Goal: Task Accomplishment & Management: Manage account settings

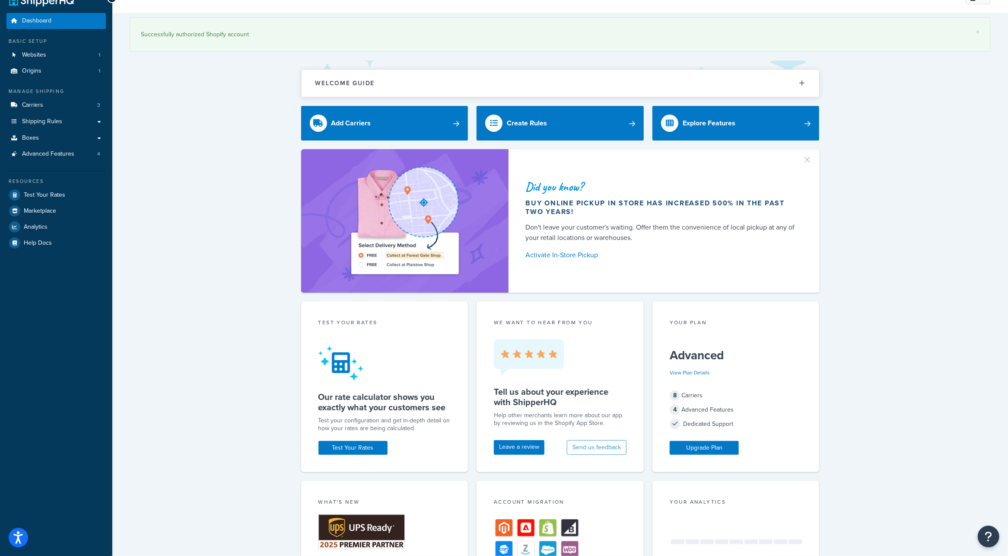
scroll to position [22, 0]
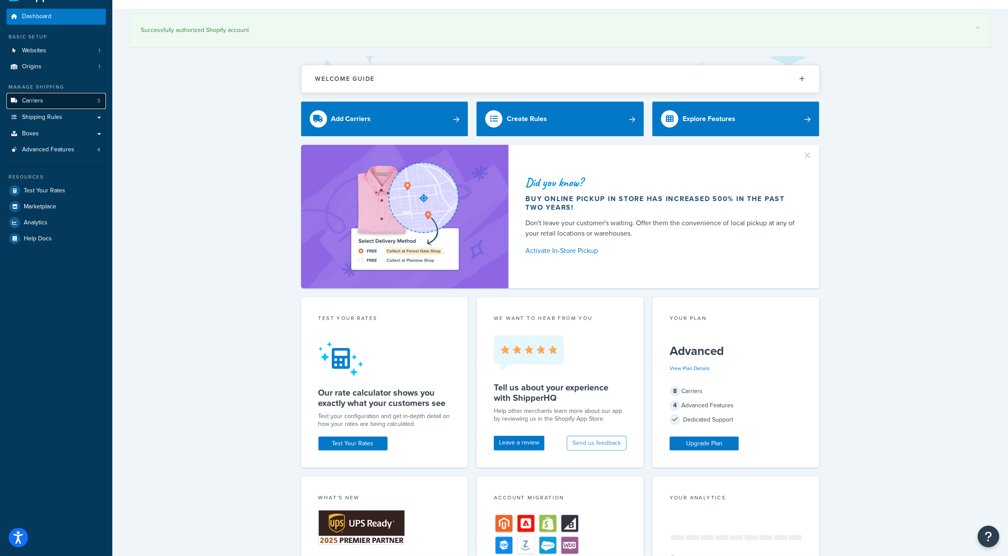
click at [65, 99] on link "Carriers 3" at bounding box center [55, 101] width 99 height 16
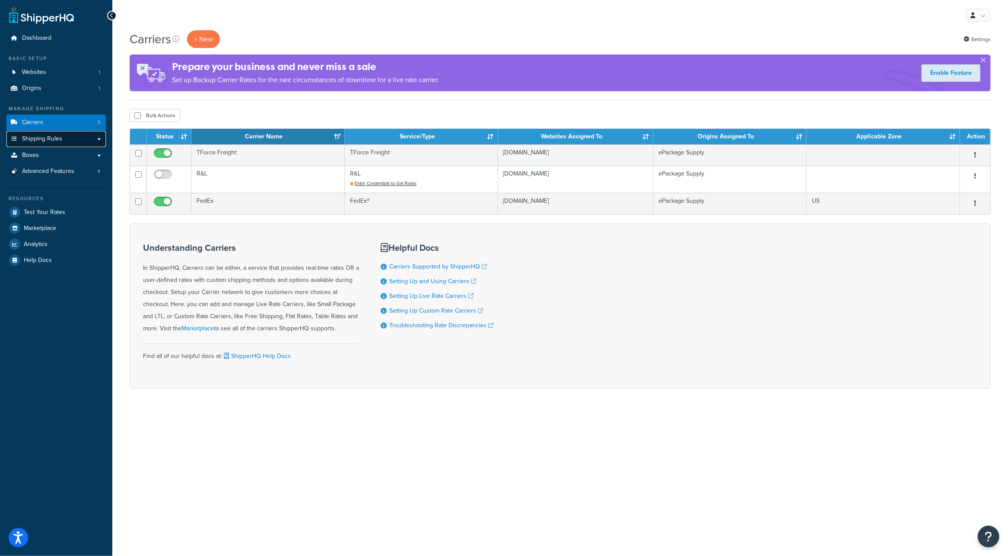
click at [102, 140] on link "Shipping Rules" at bounding box center [55, 139] width 99 height 16
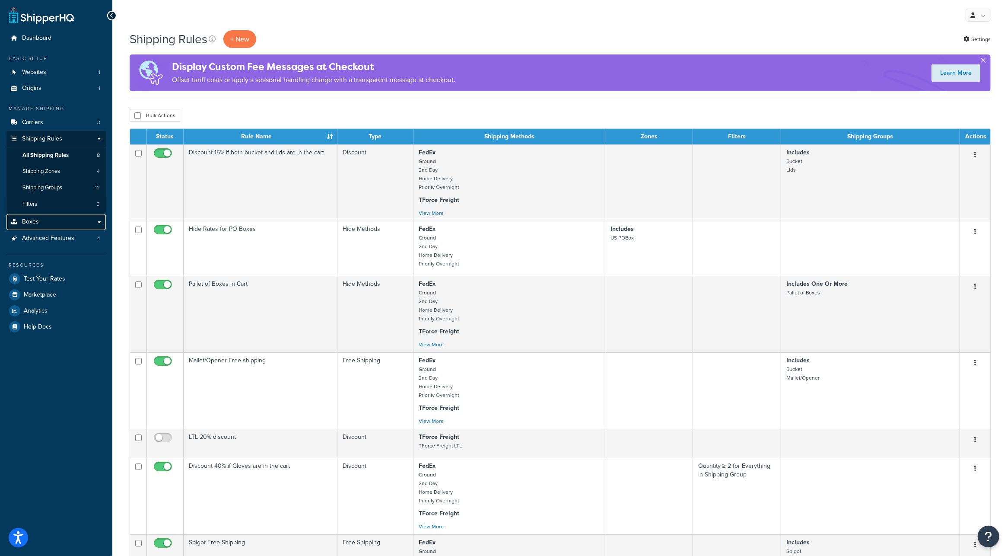
click at [56, 222] on link "Boxes" at bounding box center [55, 222] width 99 height 16
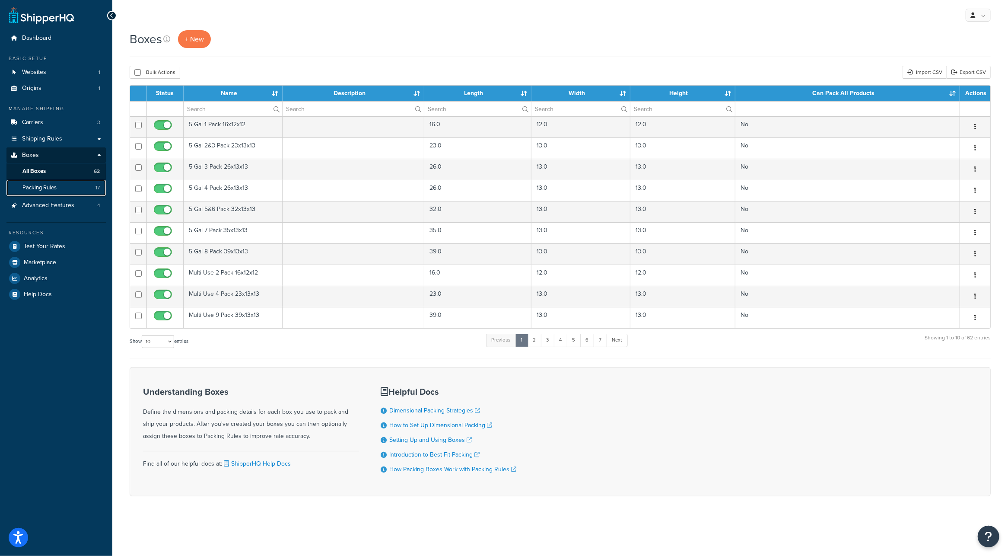
click at [76, 187] on link "Packing Rules 17" at bounding box center [55, 188] width 99 height 16
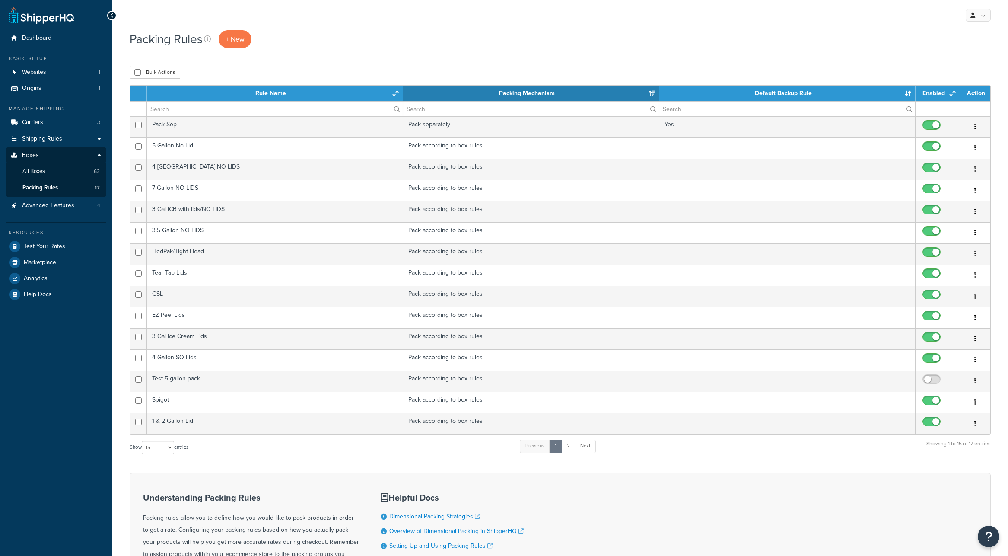
select select "15"
click at [39, 40] on span "Dashboard" at bounding box center [36, 38] width 29 height 7
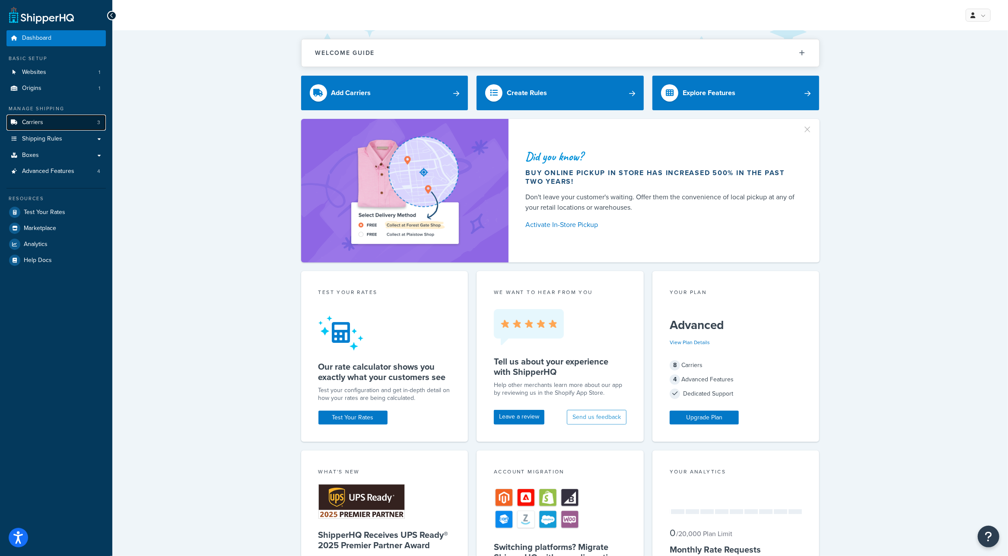
click at [58, 125] on link "Carriers 3" at bounding box center [55, 123] width 99 height 16
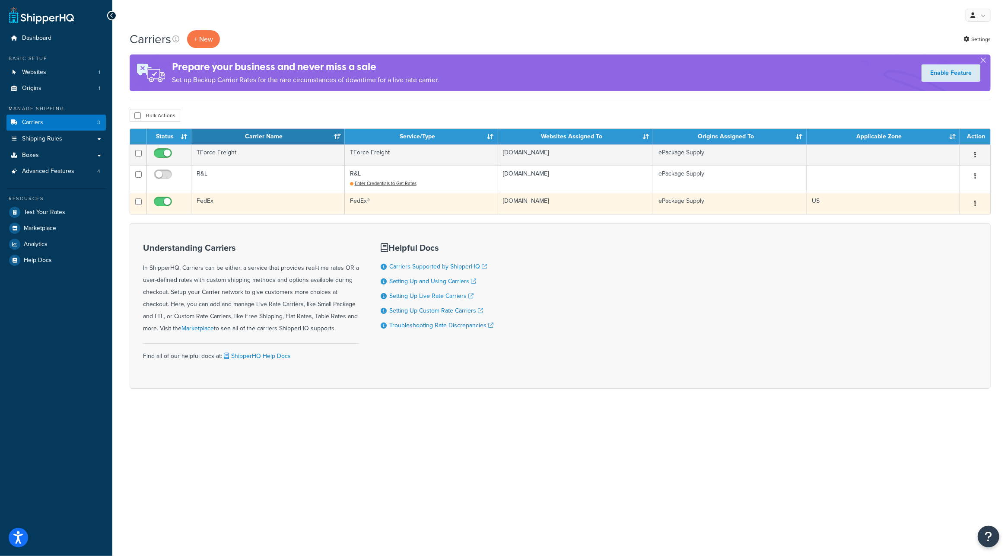
click at [210, 202] on td "FedEx" at bounding box center [267, 203] width 153 height 21
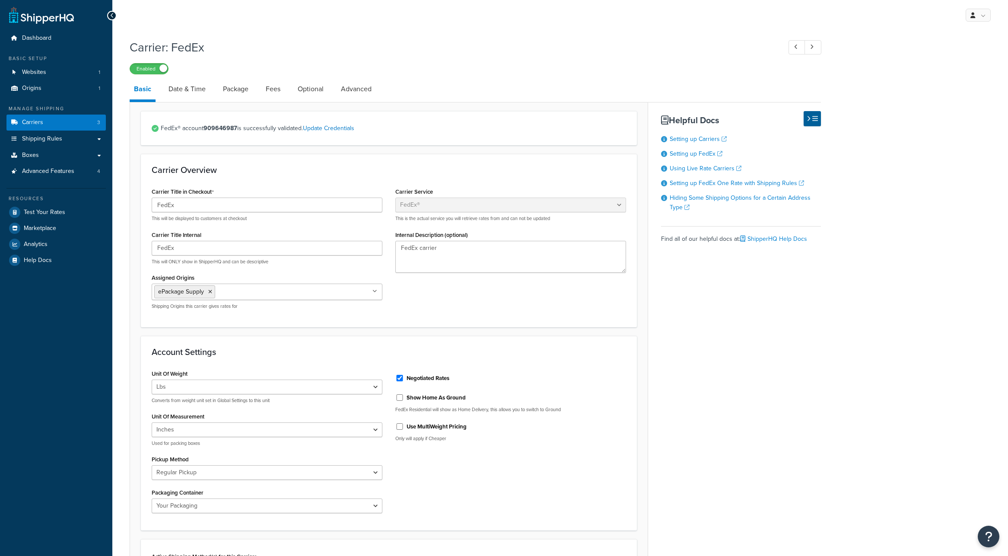
select select "fedEx"
select select "REGULAR_PICKUP"
select select "YOUR_PACKAGING"
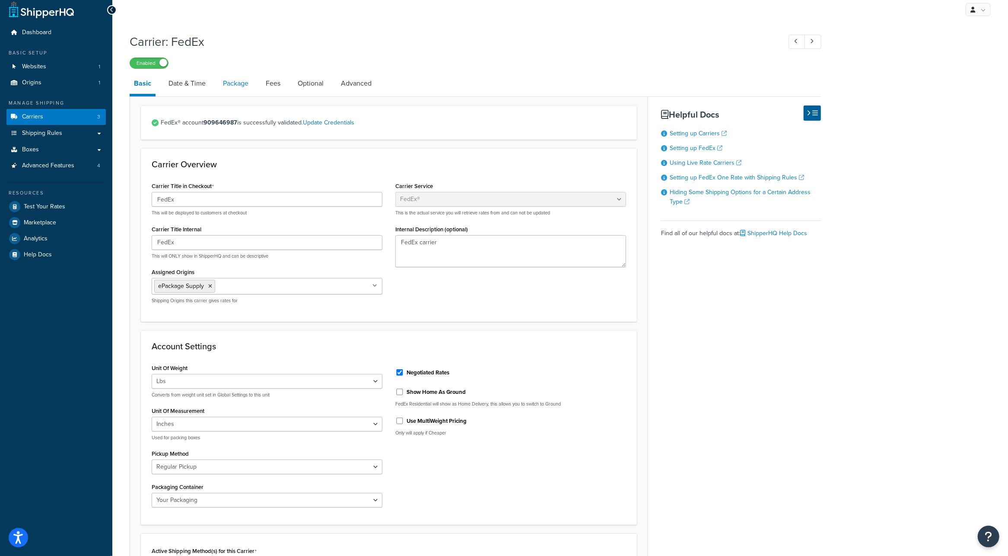
scroll to position [5, 0]
click at [53, 132] on span "Shipping Rules" at bounding box center [42, 134] width 40 height 7
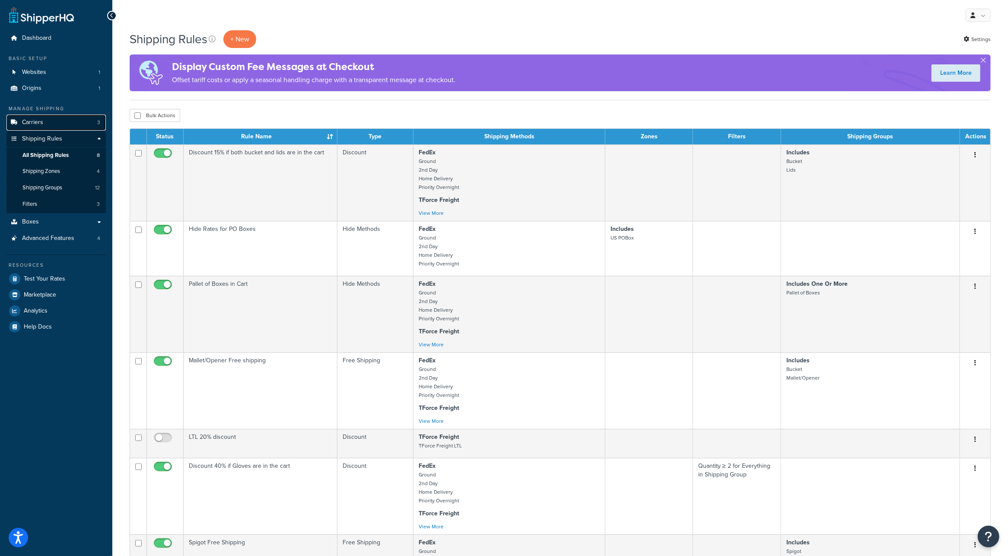
click at [57, 122] on link "Carriers 3" at bounding box center [55, 123] width 99 height 16
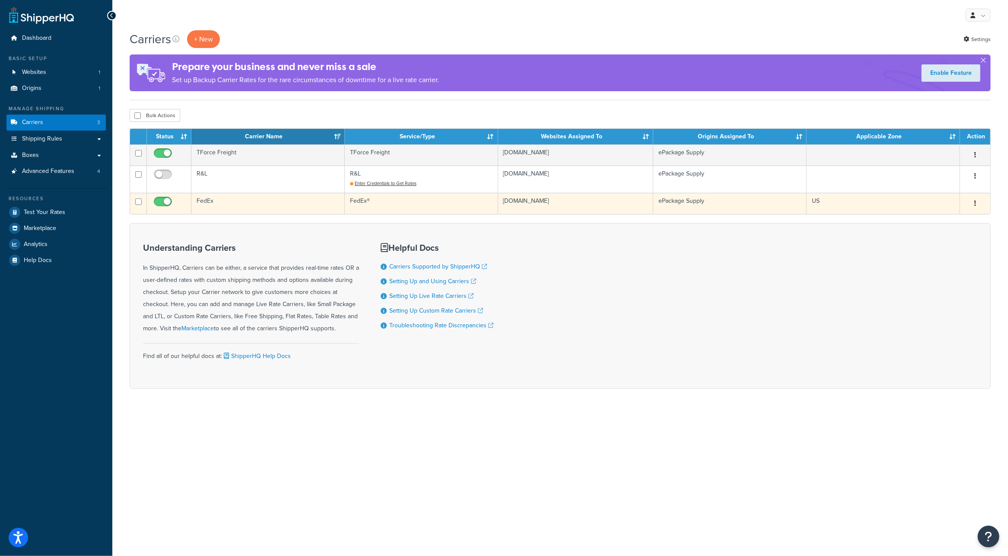
click at [976, 201] on icon "button" at bounding box center [976, 203] width 2 height 6
click at [952, 219] on link "Edit" at bounding box center [940, 221] width 68 height 18
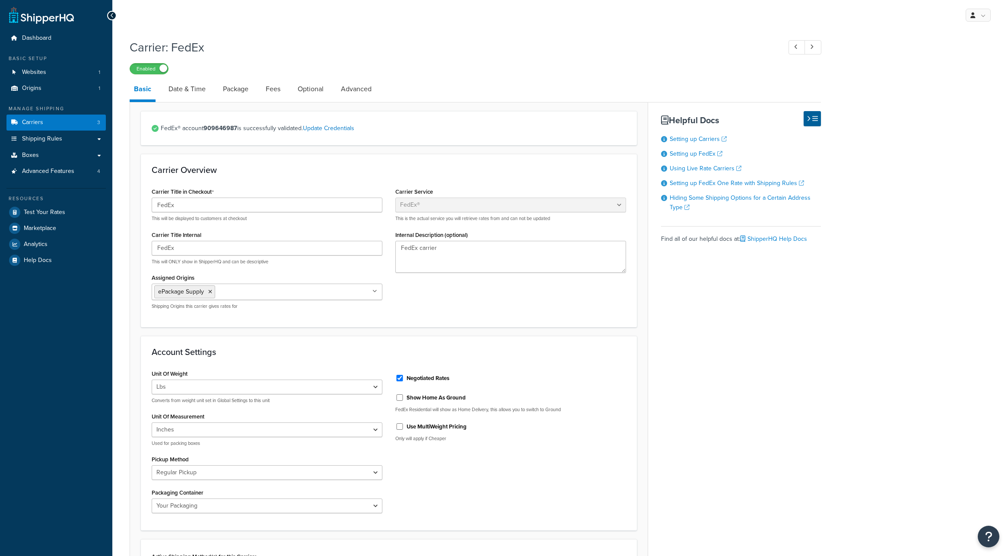
select select "fedEx"
select select "REGULAR_PICKUP"
select select "YOUR_PACKAGING"
click at [352, 90] on link "Advanced" at bounding box center [356, 89] width 39 height 21
select select "false"
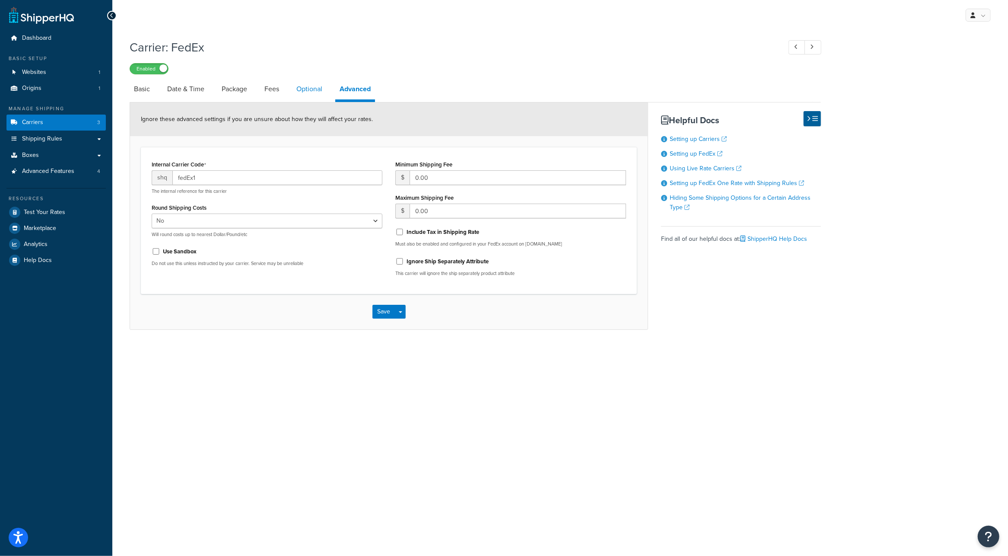
click at [323, 88] on link "Optional" at bounding box center [309, 89] width 35 height 21
select select "residential"
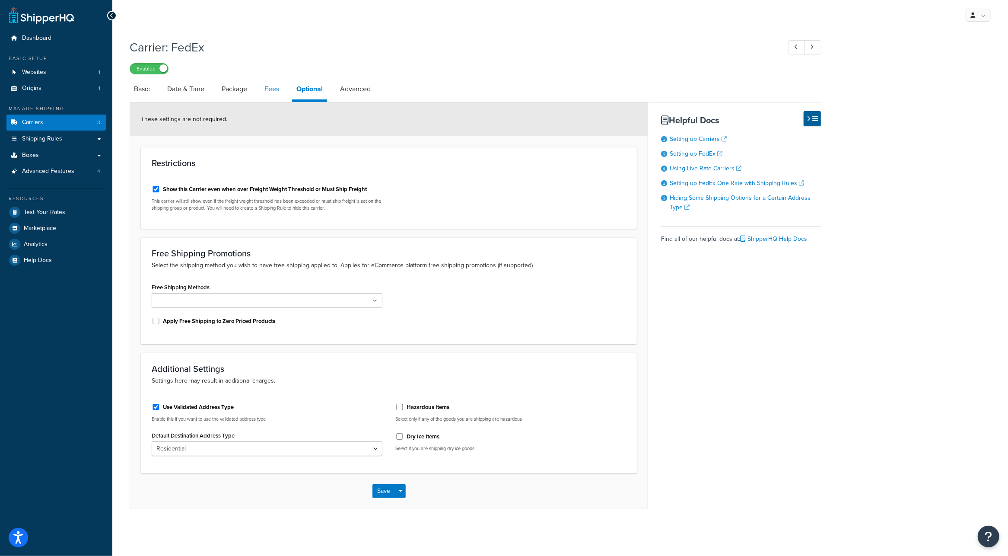
click at [264, 89] on link "Fees" at bounding box center [271, 89] width 23 height 21
select select "AFTER"
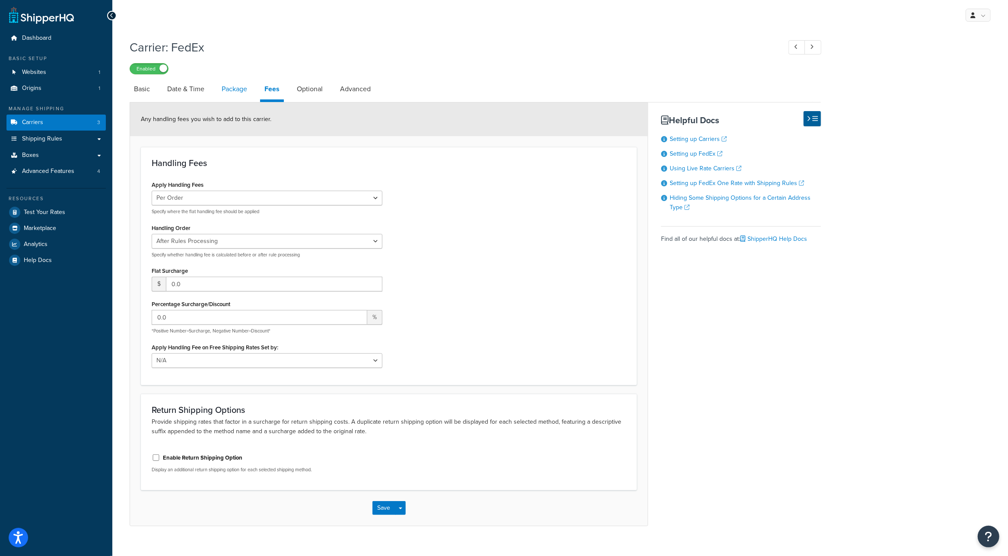
click at [241, 89] on link "Package" at bounding box center [234, 89] width 34 height 21
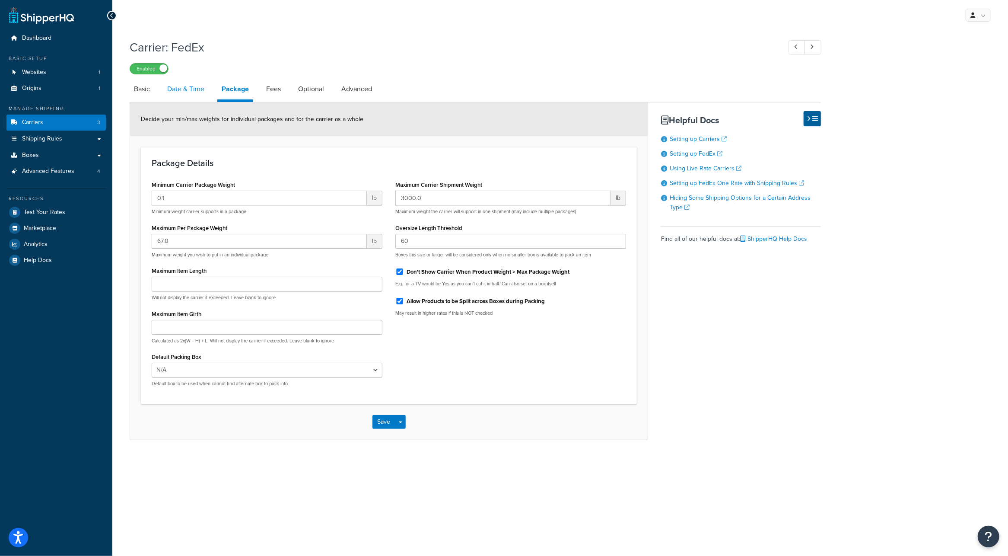
click at [206, 89] on link "Date & Time" at bounding box center [186, 89] width 46 height 21
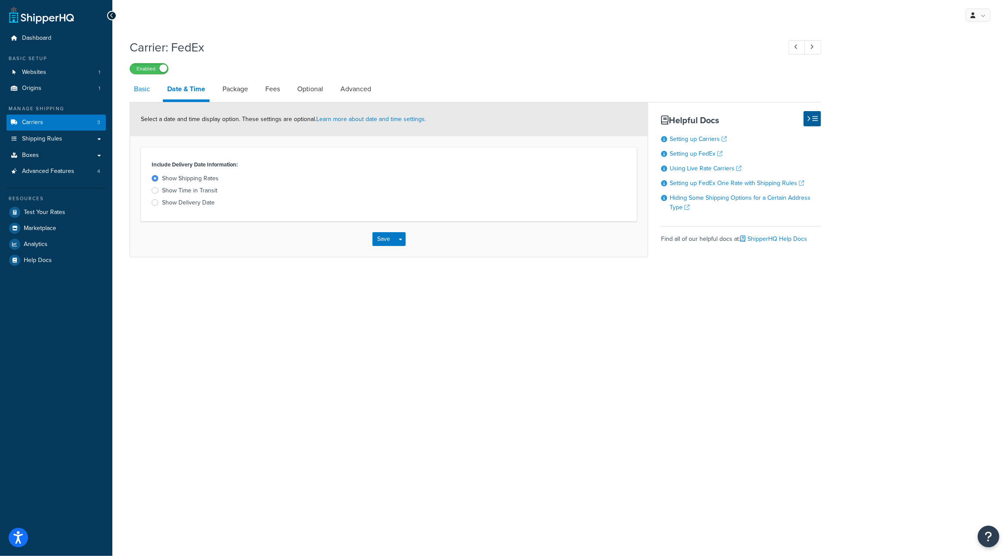
click at [138, 89] on link "Basic" at bounding box center [142, 89] width 25 height 21
select select "fedEx"
select select "REGULAR_PICKUP"
select select "YOUR_PACKAGING"
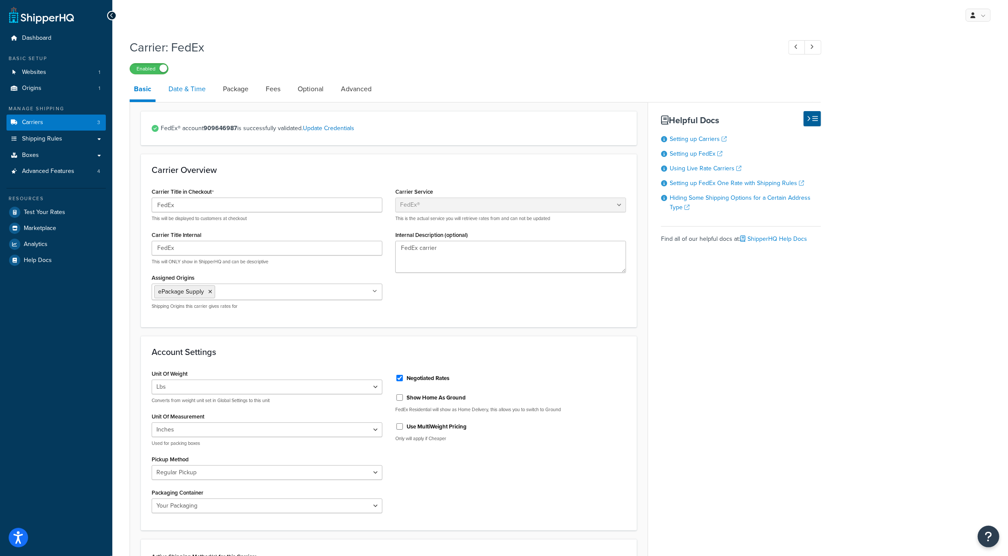
click at [172, 89] on link "Date & Time" at bounding box center [187, 89] width 46 height 21
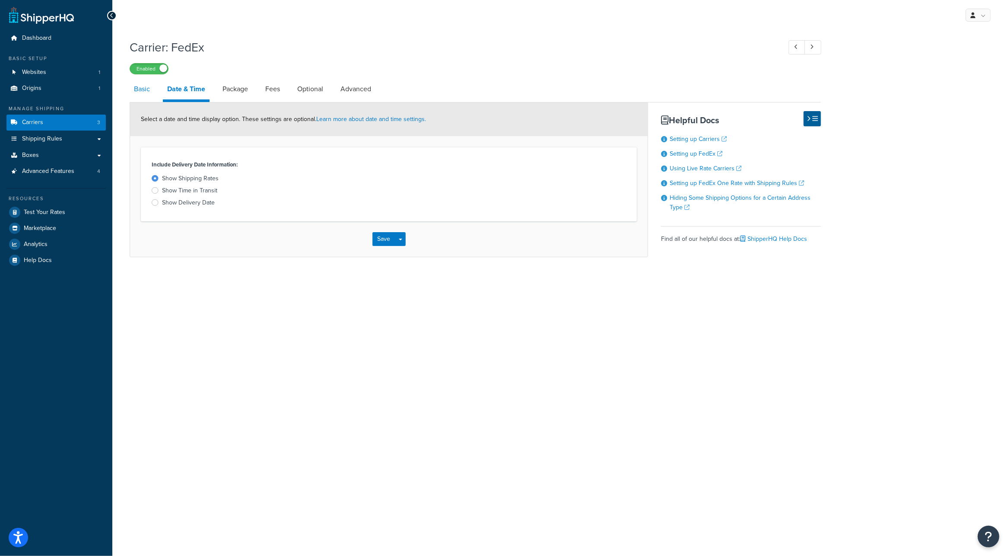
click at [141, 91] on link "Basic" at bounding box center [142, 89] width 25 height 21
select select "fedEx"
select select "REGULAR_PICKUP"
select select "YOUR_PACKAGING"
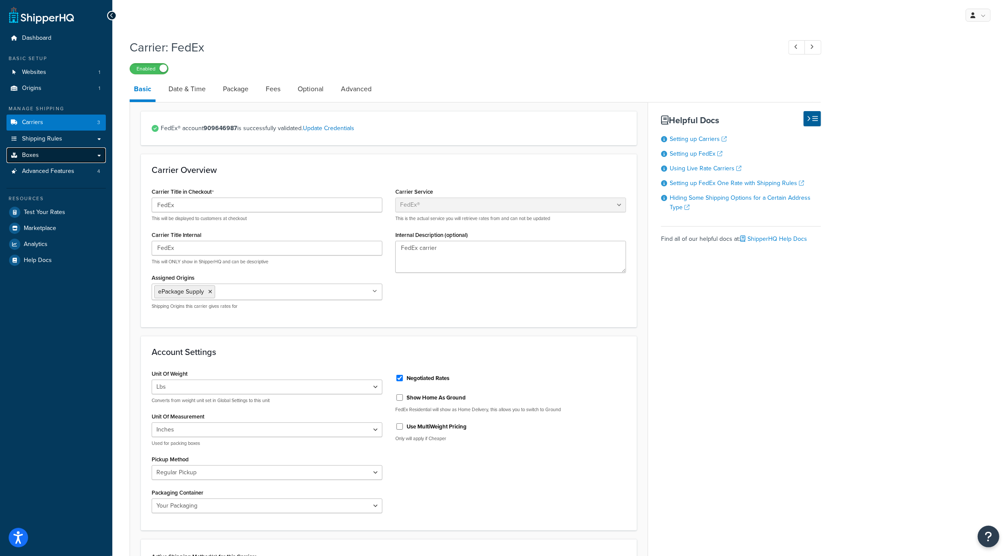
click at [87, 154] on link "Boxes" at bounding box center [55, 155] width 99 height 16
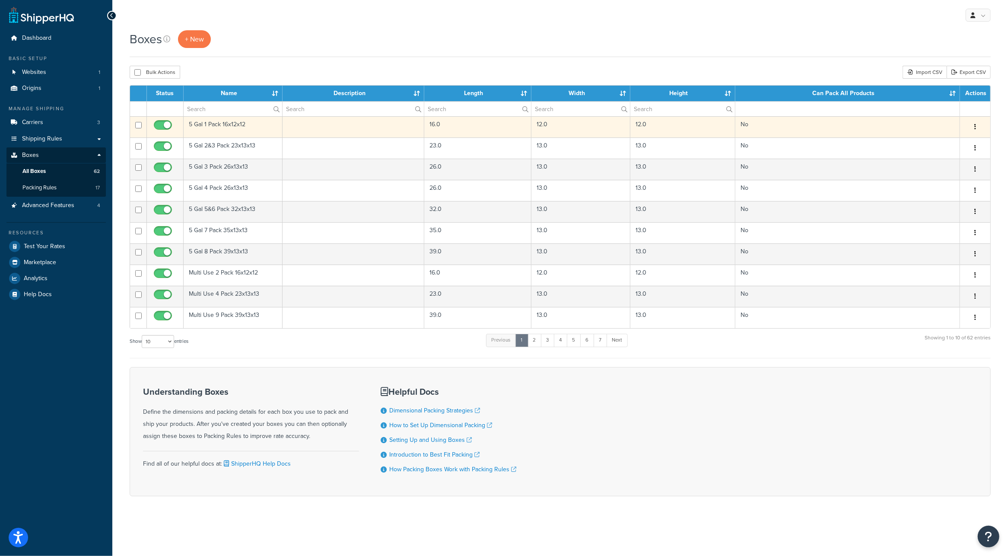
click at [976, 128] on button "button" at bounding box center [975, 127] width 12 height 14
click at [963, 143] on link "Edit" at bounding box center [947, 143] width 68 height 18
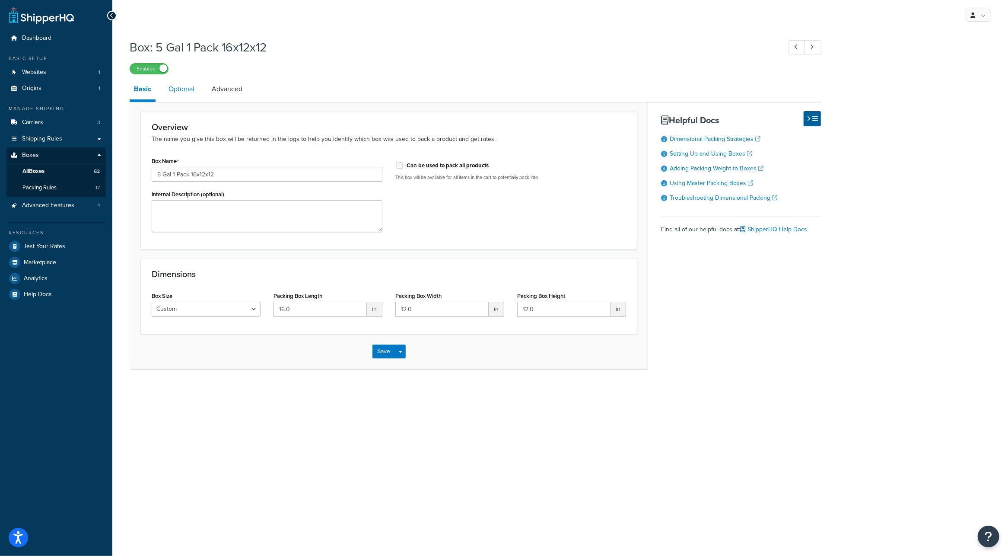
click at [169, 86] on link "Optional" at bounding box center [181, 89] width 35 height 21
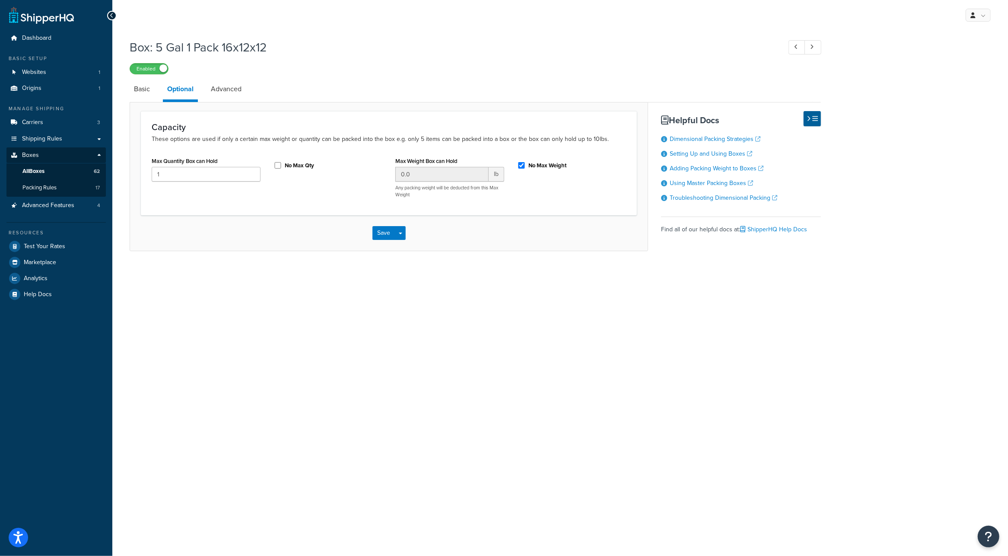
click at [249, 89] on li "Advanced" at bounding box center [231, 89] width 48 height 21
click at [229, 92] on link "Advanced" at bounding box center [226, 89] width 39 height 21
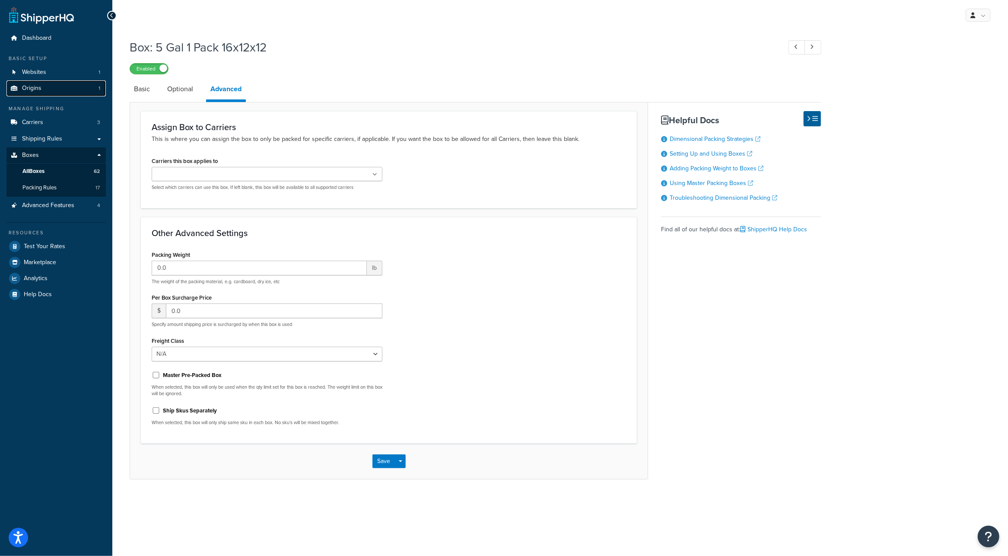
click at [50, 91] on link "Origins 1" at bounding box center [55, 88] width 99 height 16
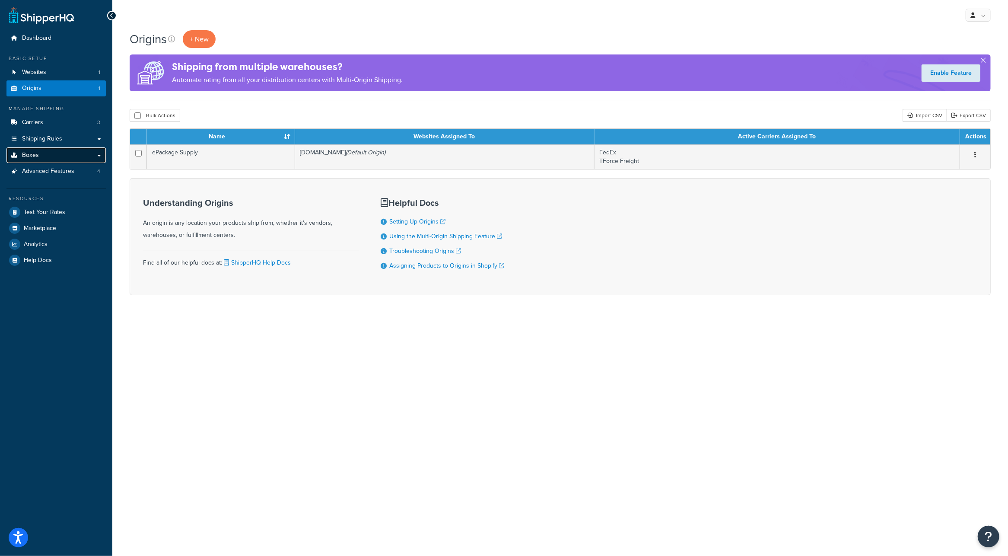
click at [53, 156] on link "Boxes" at bounding box center [55, 155] width 99 height 16
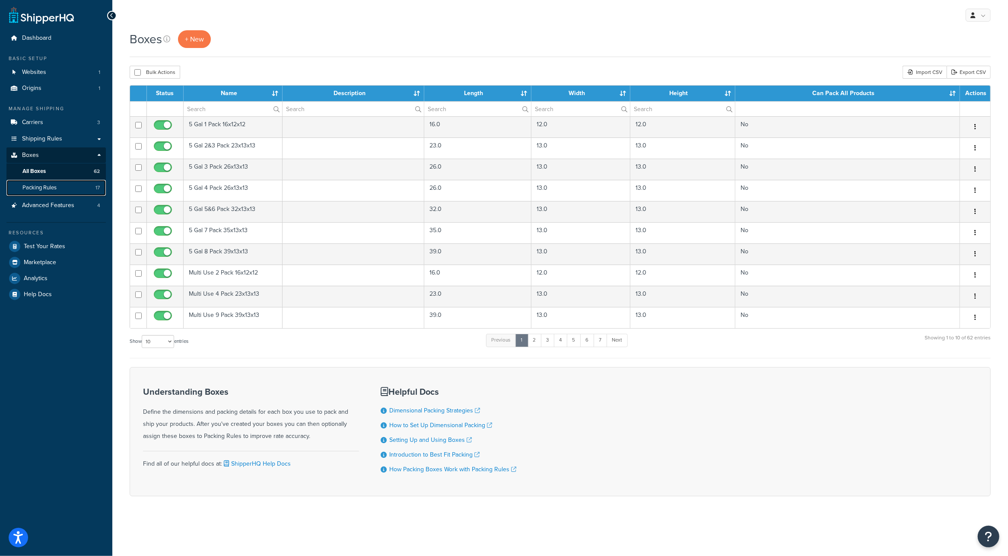
click at [65, 187] on link "Packing Rules 17" at bounding box center [55, 188] width 99 height 16
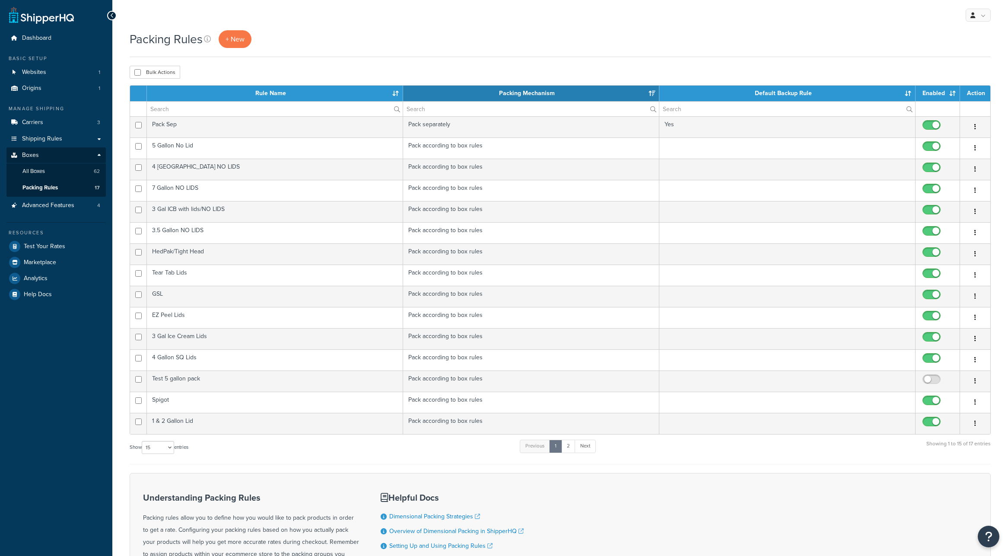
select select "15"
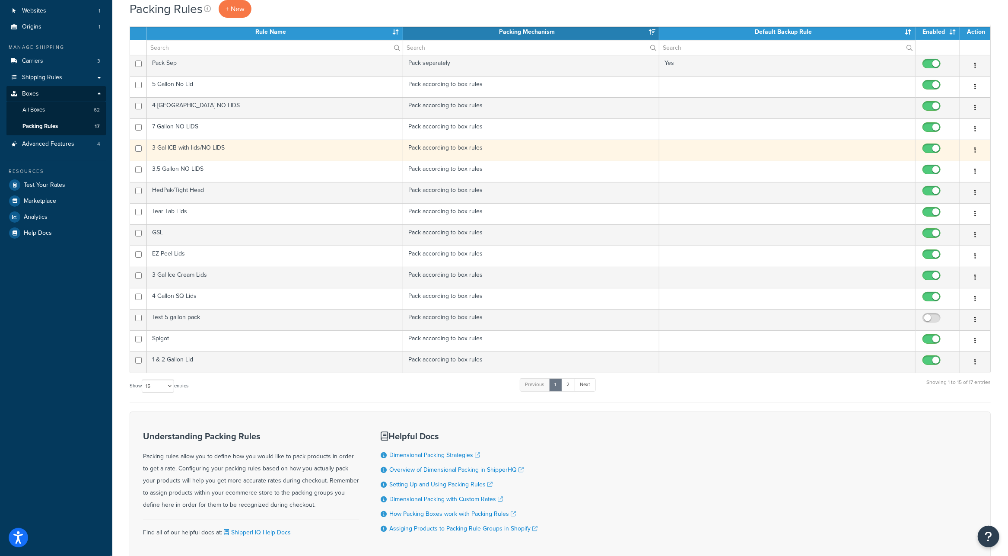
scroll to position [66, 0]
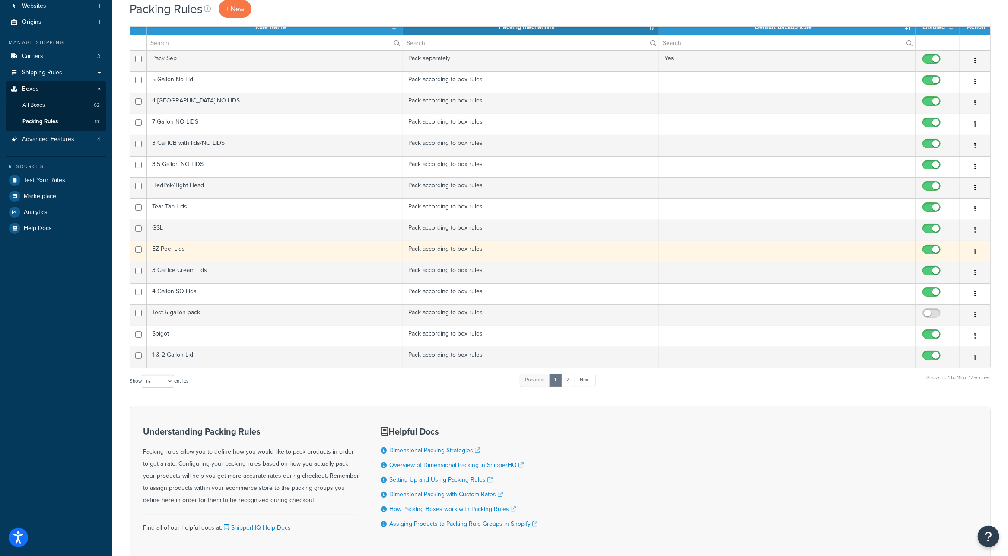
click at [172, 251] on td "EZ Peel Lids" at bounding box center [275, 251] width 256 height 21
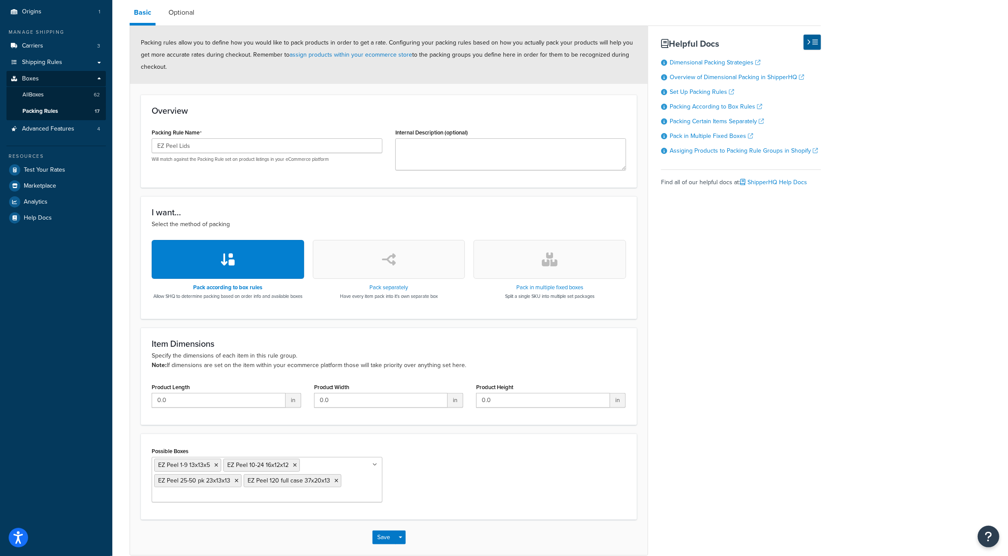
scroll to position [75, 0]
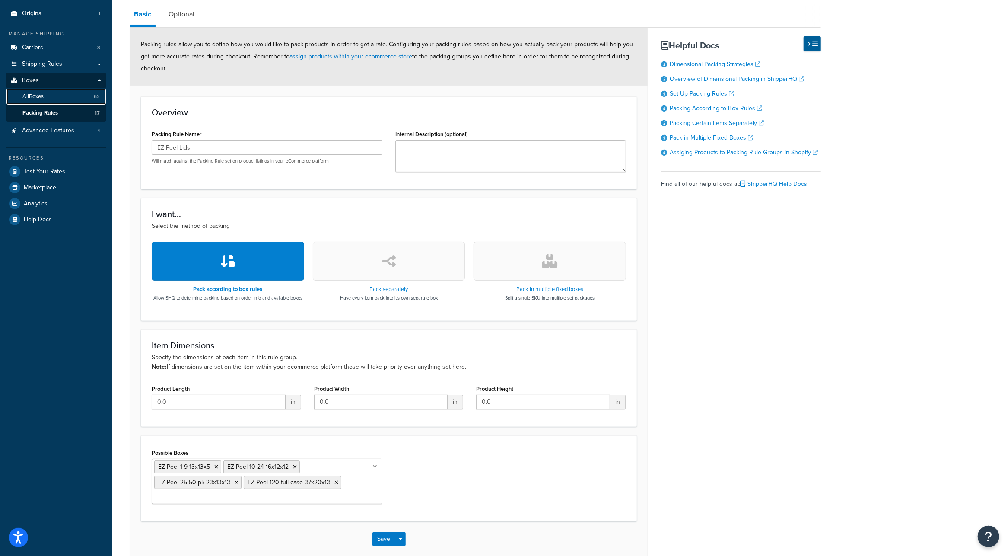
click at [40, 97] on span "All Boxes" at bounding box center [32, 96] width 21 height 7
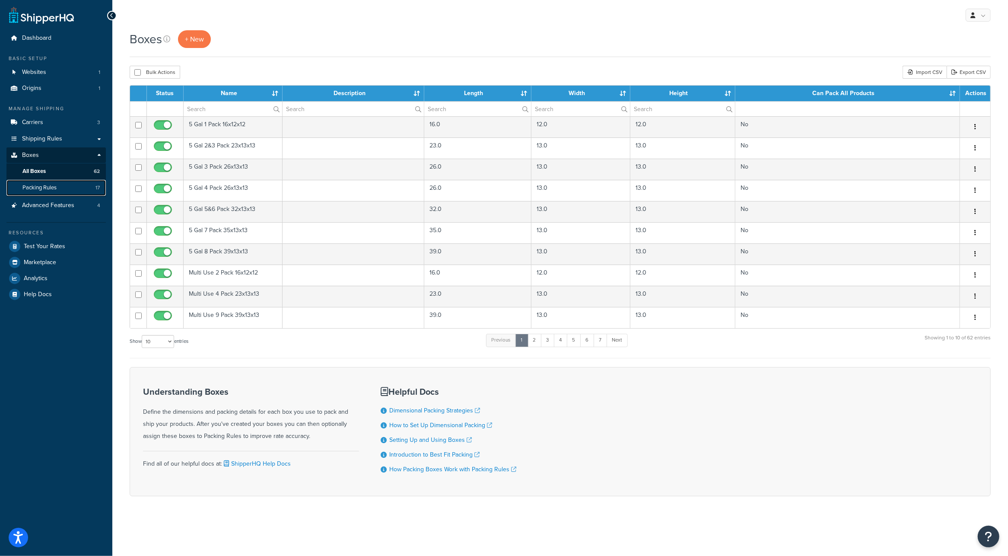
click at [66, 193] on link "Packing Rules 17" at bounding box center [55, 188] width 99 height 16
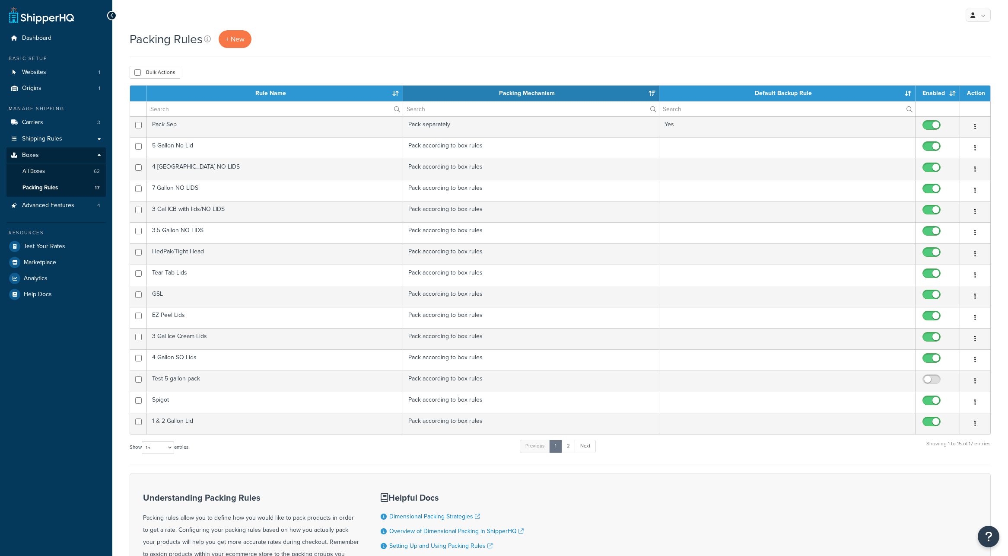
select select "15"
click at [66, 207] on span "Advanced Features" at bounding box center [48, 205] width 52 height 7
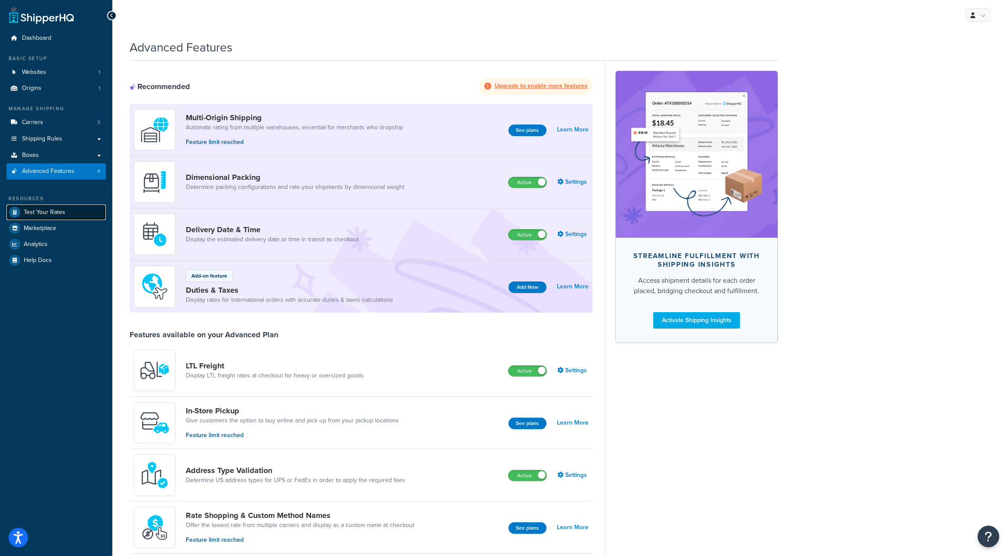
click at [63, 213] on span "Test Your Rates" at bounding box center [44, 212] width 41 height 7
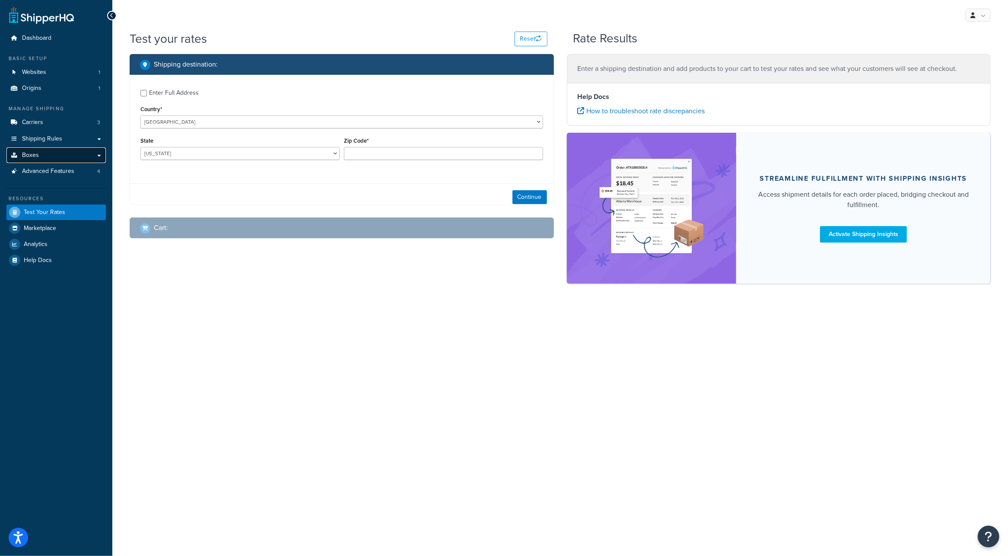
click at [59, 157] on link "Boxes" at bounding box center [55, 155] width 99 height 16
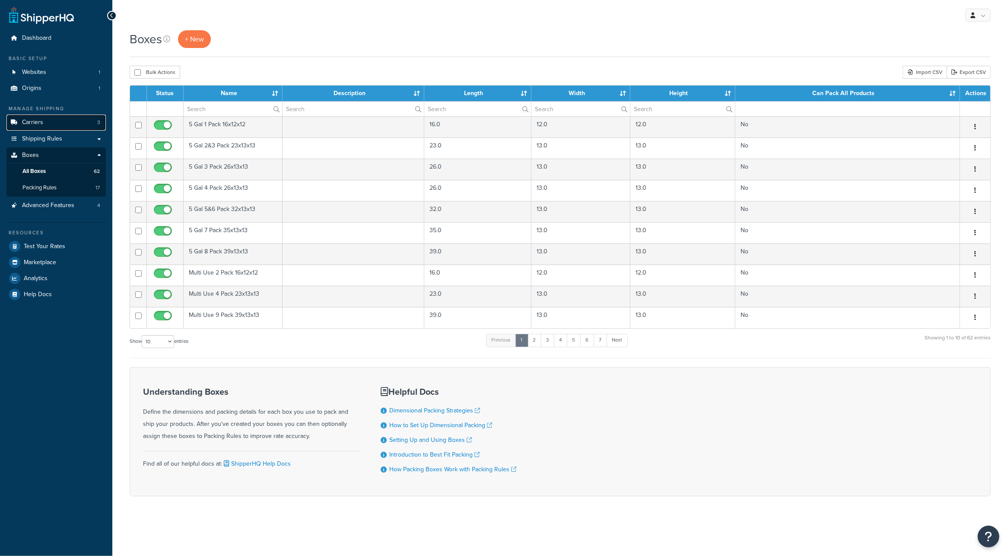
click at [60, 124] on link "Carriers 3" at bounding box center [55, 123] width 99 height 16
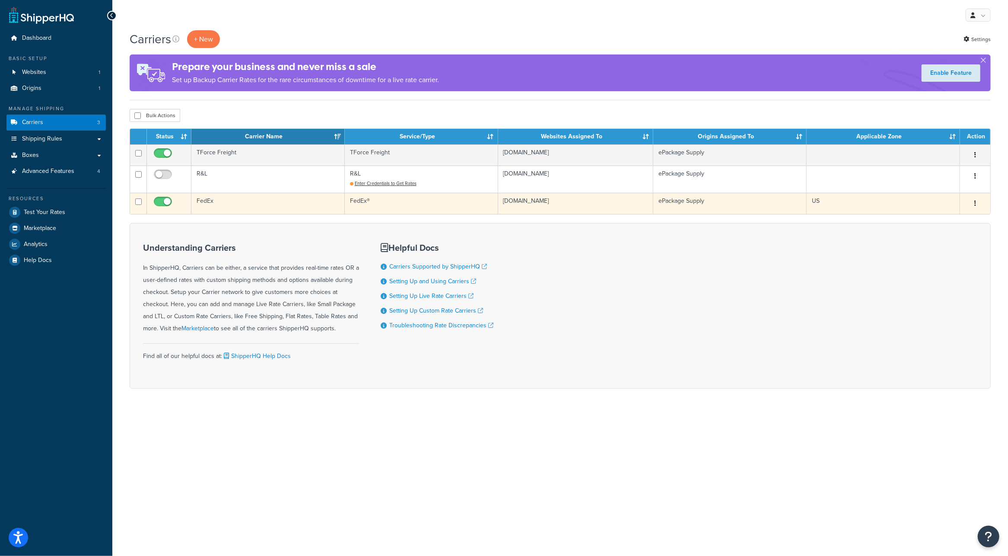
click at [208, 201] on td "FedEx" at bounding box center [267, 203] width 153 height 21
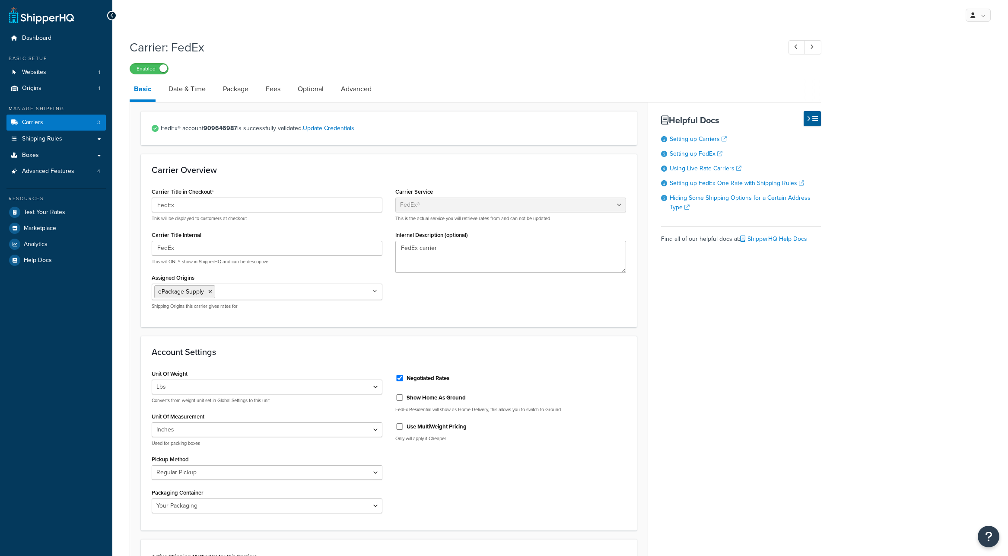
select select "fedEx"
select select "REGULAR_PICKUP"
select select "YOUR_PACKAGING"
click at [695, 170] on link "Using Live Rate Carriers" at bounding box center [706, 168] width 72 height 9
click at [186, 86] on link "Date & Time" at bounding box center [187, 89] width 46 height 21
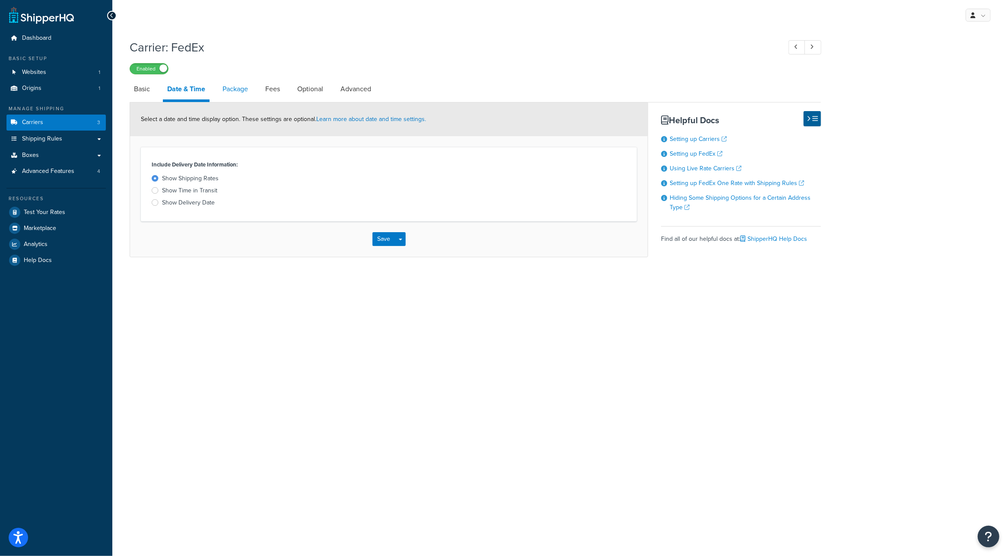
click at [230, 89] on link "Package" at bounding box center [235, 89] width 34 height 21
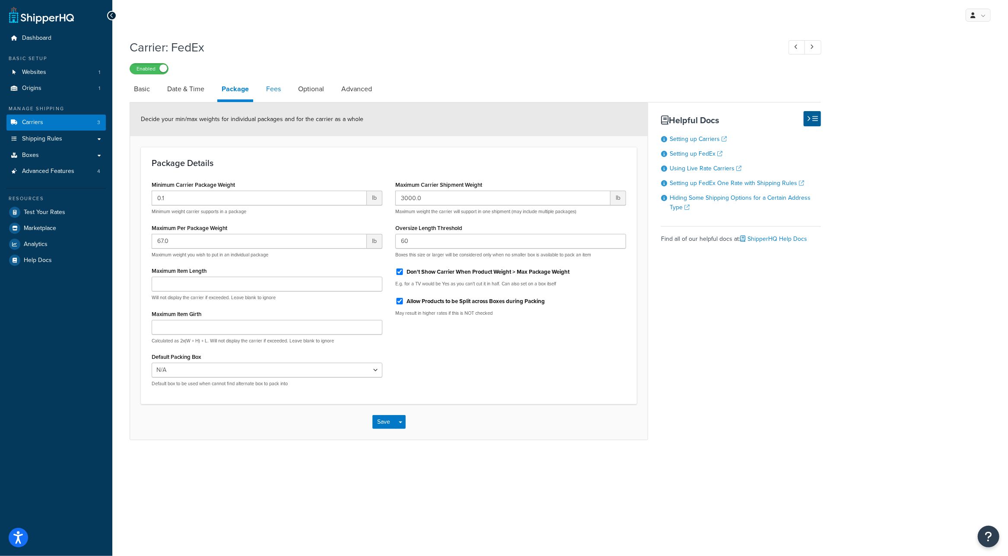
click at [262, 89] on link "Fees" at bounding box center [273, 89] width 23 height 21
select select "AFTER"
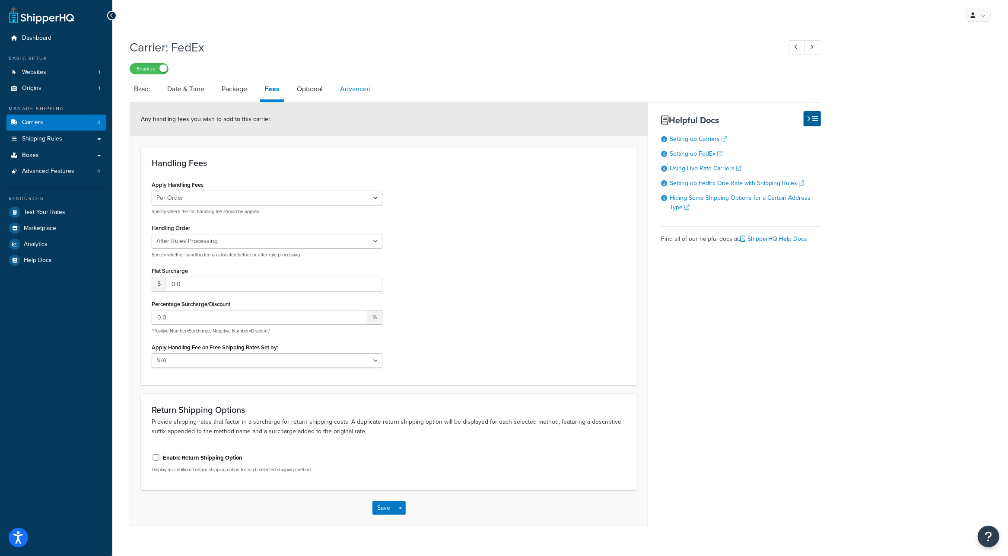
click at [360, 92] on link "Advanced" at bounding box center [355, 89] width 39 height 21
select select "false"
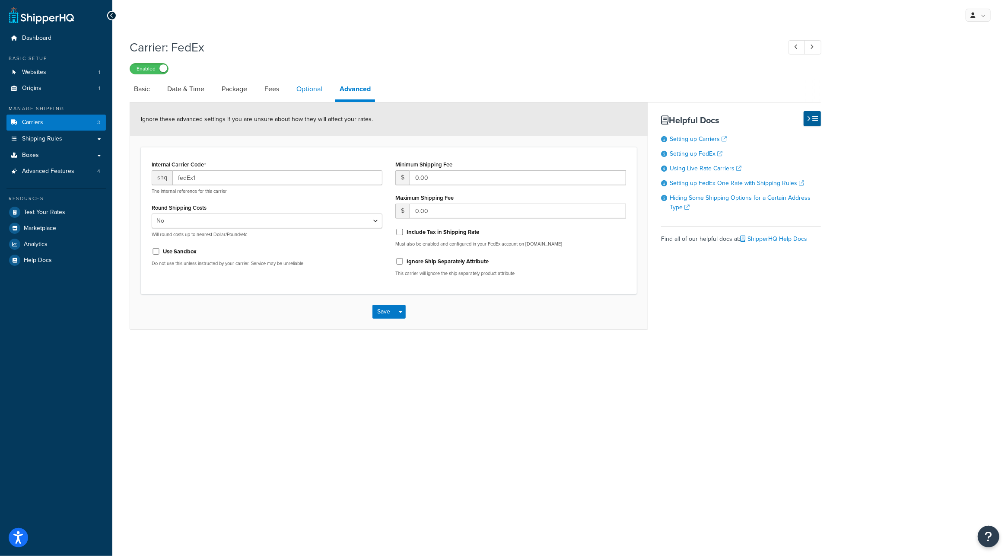
click at [312, 90] on link "Optional" at bounding box center [309, 89] width 35 height 21
select select "residential"
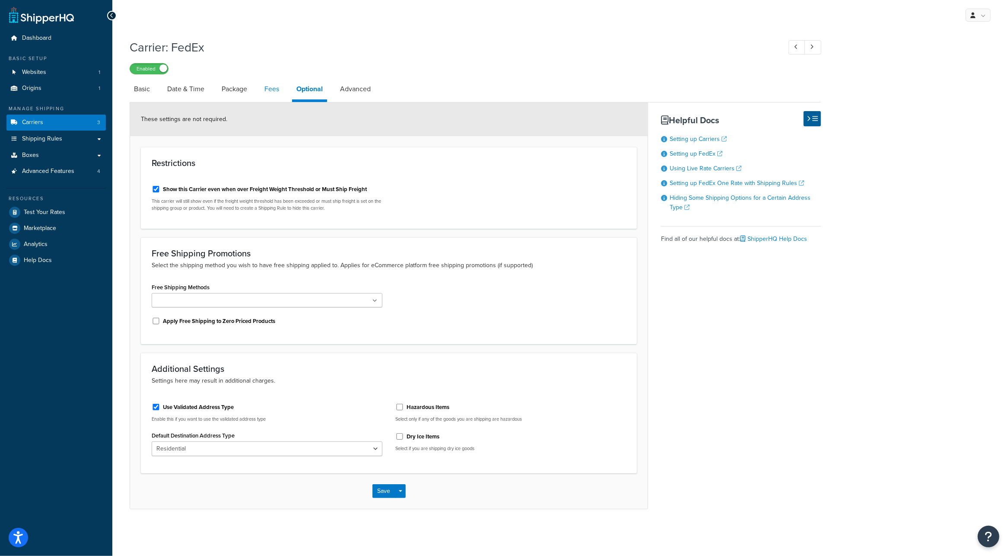
click at [268, 86] on link "Fees" at bounding box center [271, 89] width 23 height 21
select select "AFTER"
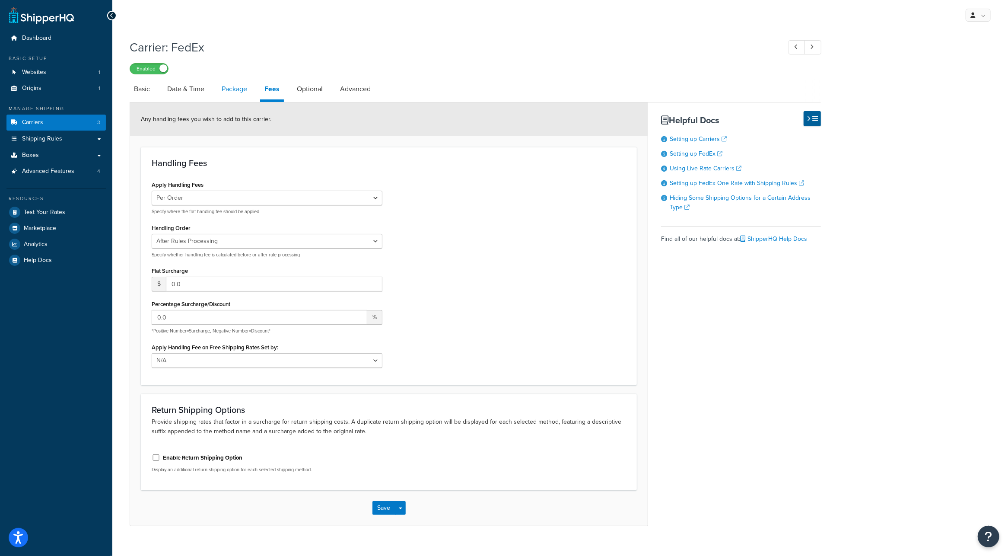
click at [227, 88] on link "Package" at bounding box center [234, 89] width 34 height 21
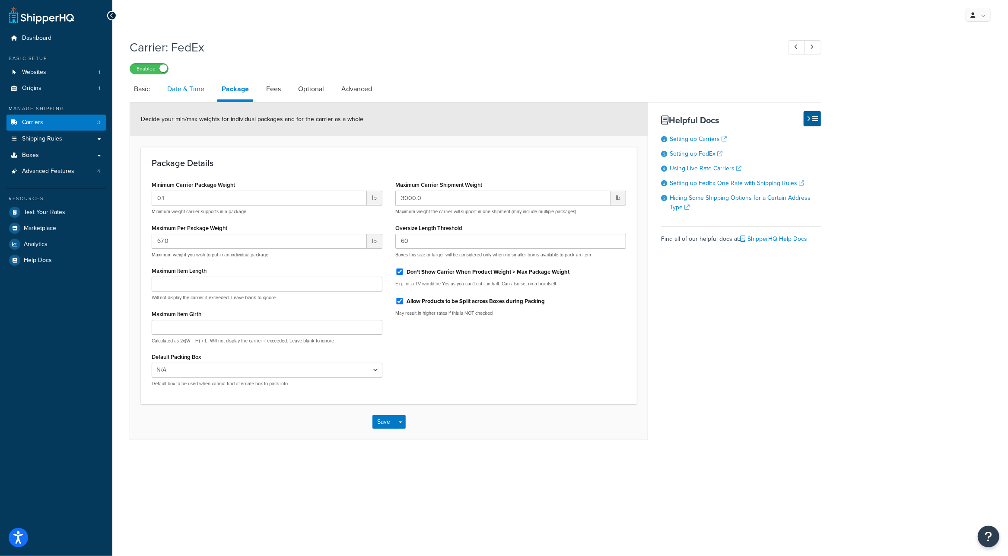
click at [177, 92] on link "Date & Time" at bounding box center [186, 89] width 46 height 21
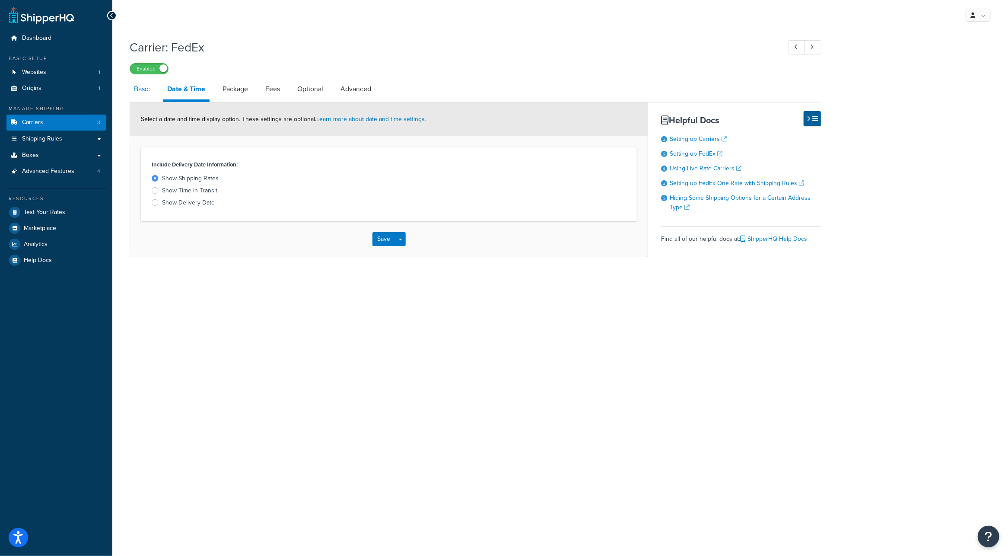
click at [132, 92] on link "Basic" at bounding box center [142, 89] width 25 height 21
select select "fedEx"
select select "REGULAR_PICKUP"
select select "YOUR_PACKAGING"
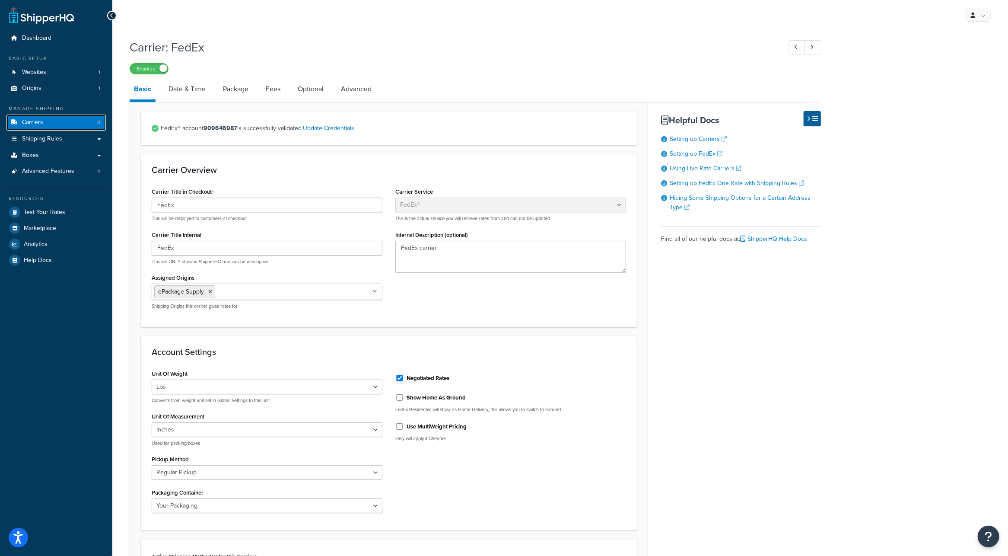
click at [39, 121] on span "Carriers" at bounding box center [32, 122] width 21 height 7
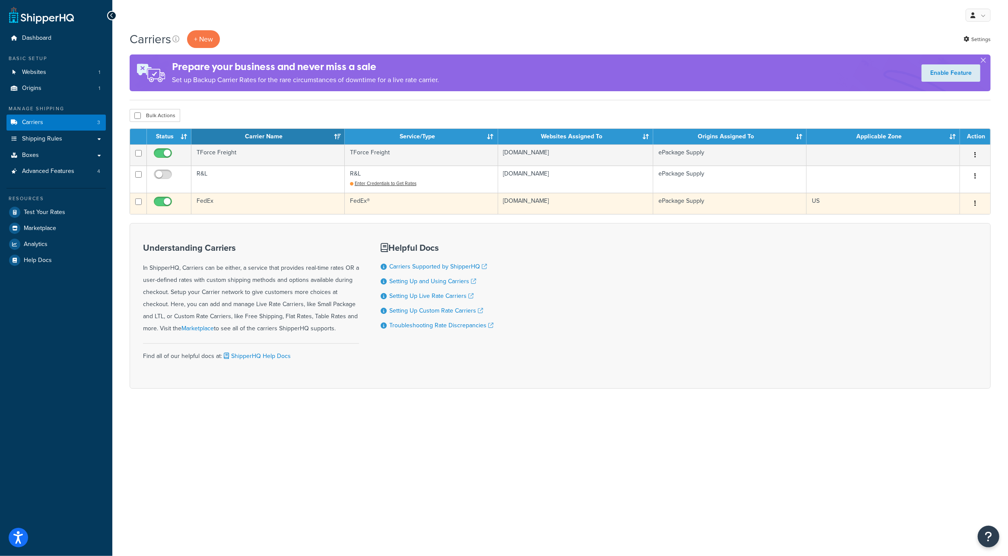
click at [242, 201] on td "FedEx" at bounding box center [267, 203] width 153 height 21
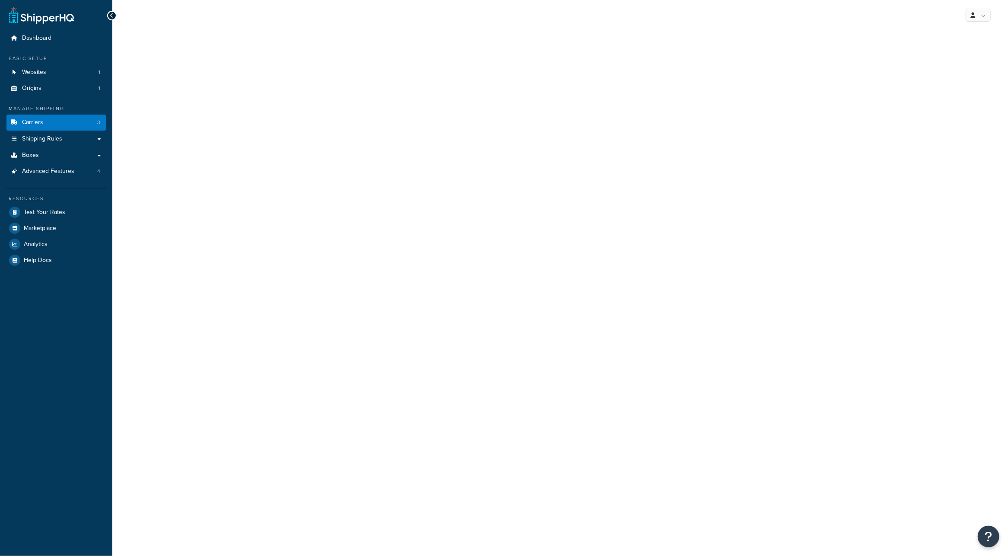
select select "fedEx"
select select "REGULAR_PICKUP"
select select "YOUR_PACKAGING"
